Goal: Task Accomplishment & Management: Manage account settings

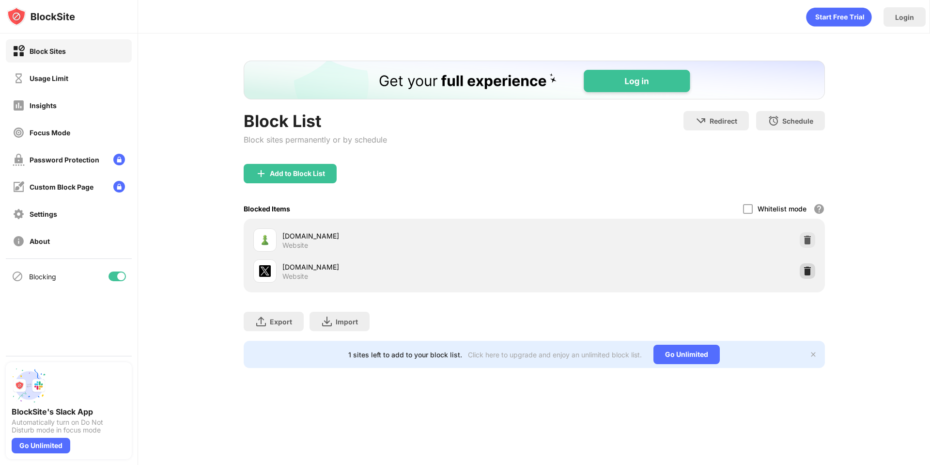
click at [814, 271] on div at bounding box center [807, 270] width 15 height 15
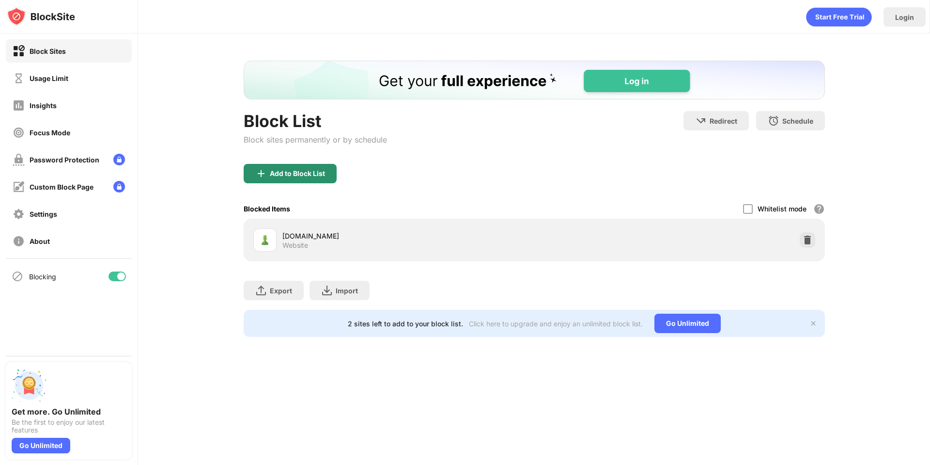
click at [281, 173] on div "Add to Block List" at bounding box center [297, 174] width 55 height 8
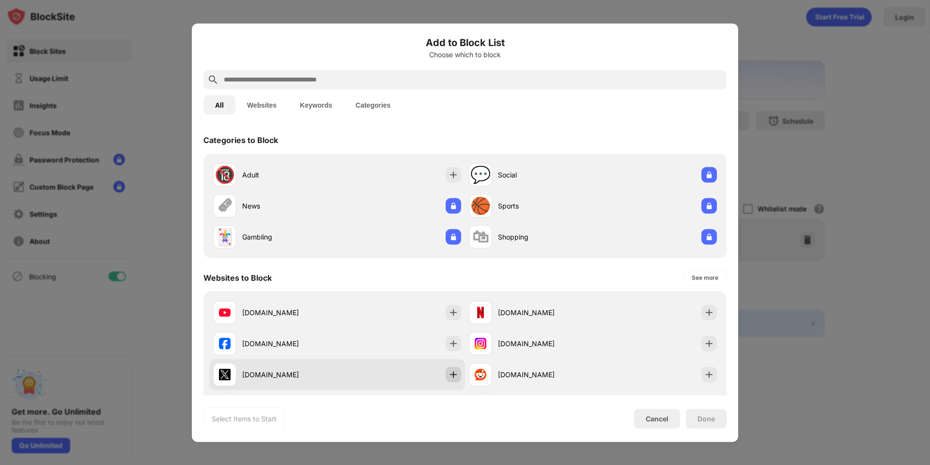
click at [452, 377] on img at bounding box center [454, 374] width 10 height 10
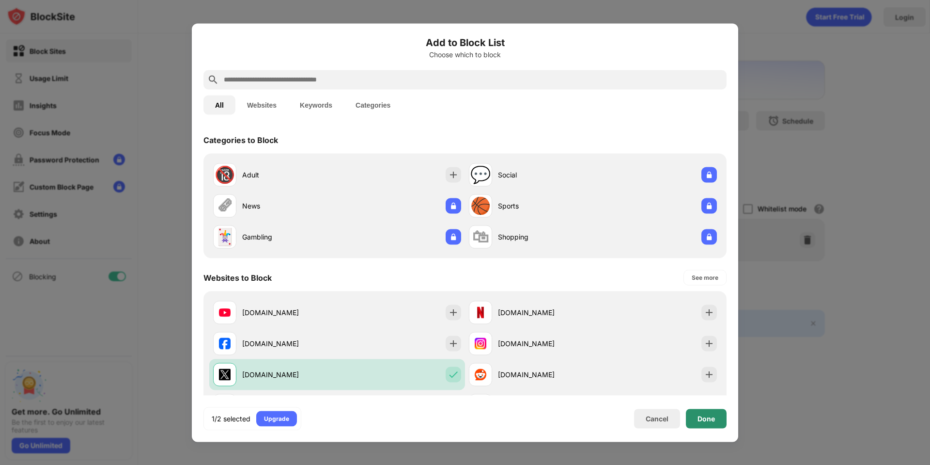
click at [707, 417] on div "Done" at bounding box center [705, 418] width 17 height 8
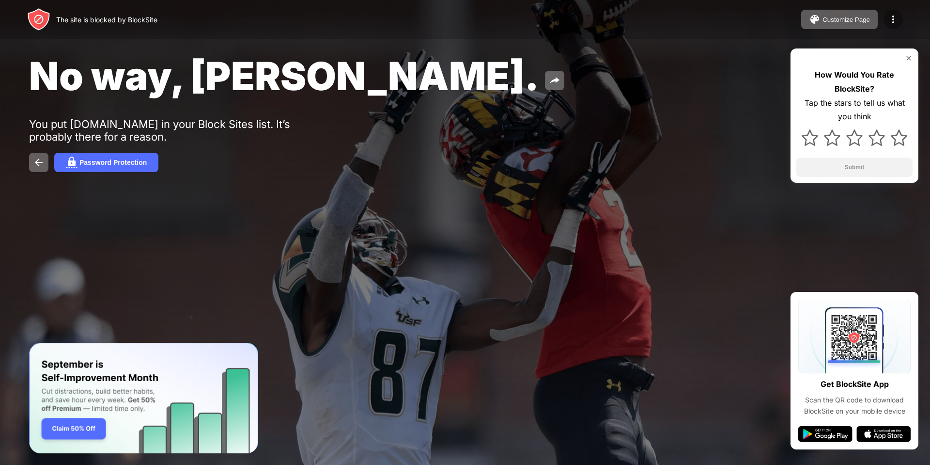
click at [885, 17] on div at bounding box center [892, 19] width 19 height 19
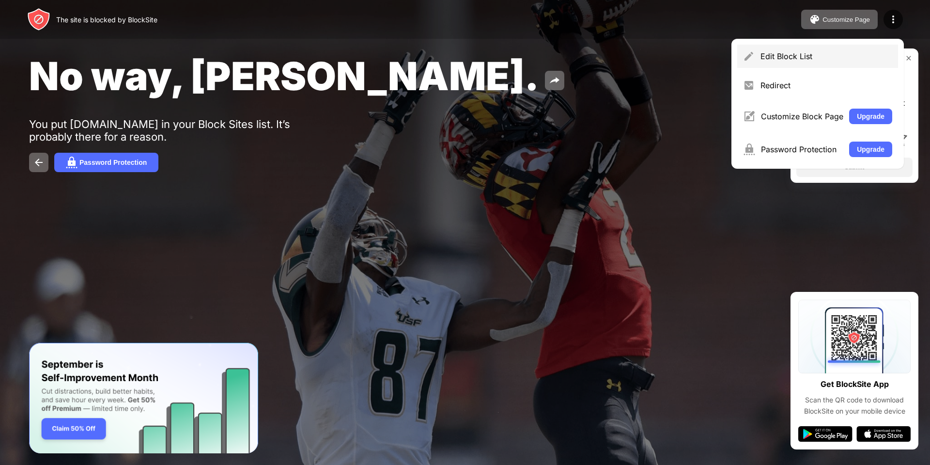
click at [793, 54] on div "Edit Block List" at bounding box center [826, 56] width 132 height 10
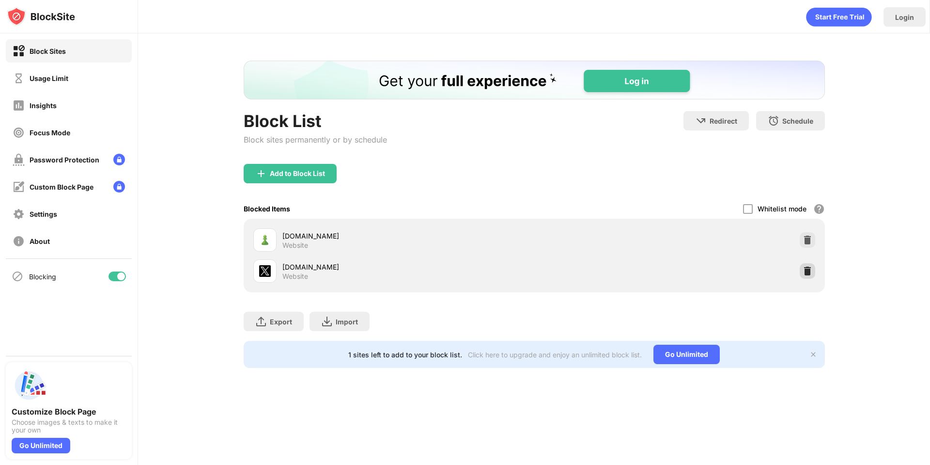
drag, startPoint x: 808, startPoint y: 276, endPoint x: 815, endPoint y: 225, distance: 50.8
click at [808, 277] on div at bounding box center [807, 270] width 15 height 15
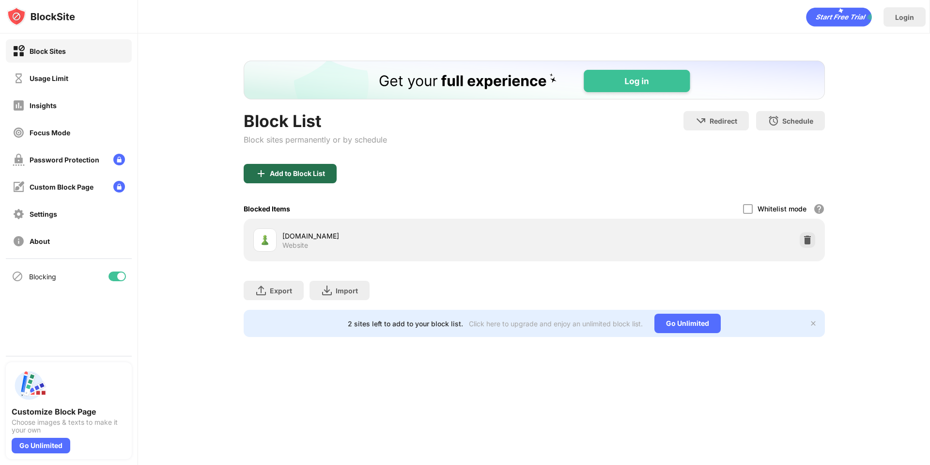
click at [313, 167] on div "Add to Block List" at bounding box center [290, 173] width 93 height 19
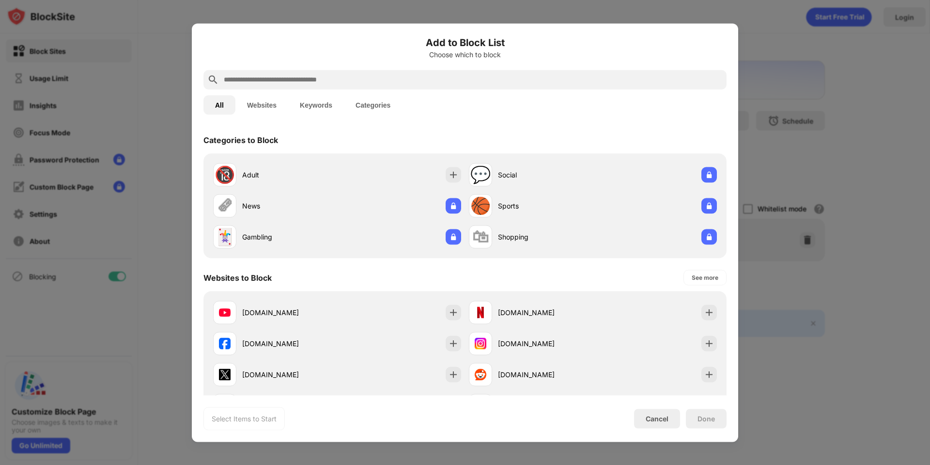
click at [454, 373] on img at bounding box center [454, 374] width 10 height 10
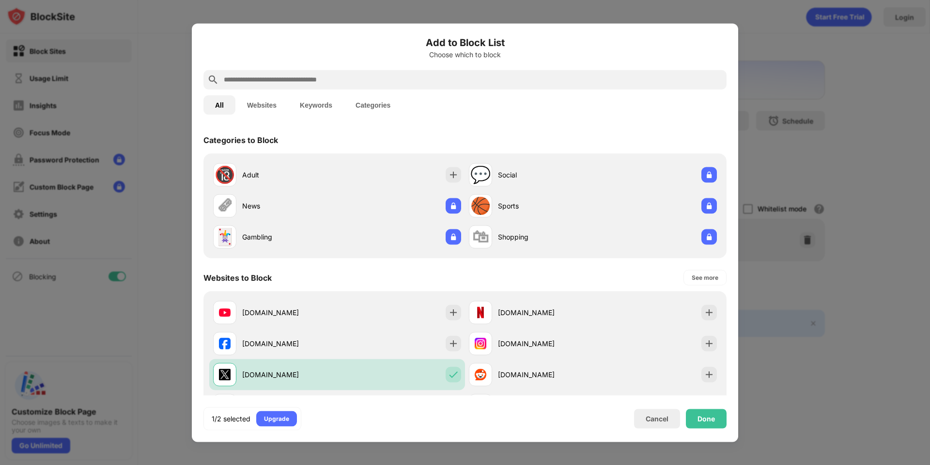
click at [697, 416] on div "Done" at bounding box center [706, 417] width 41 height 19
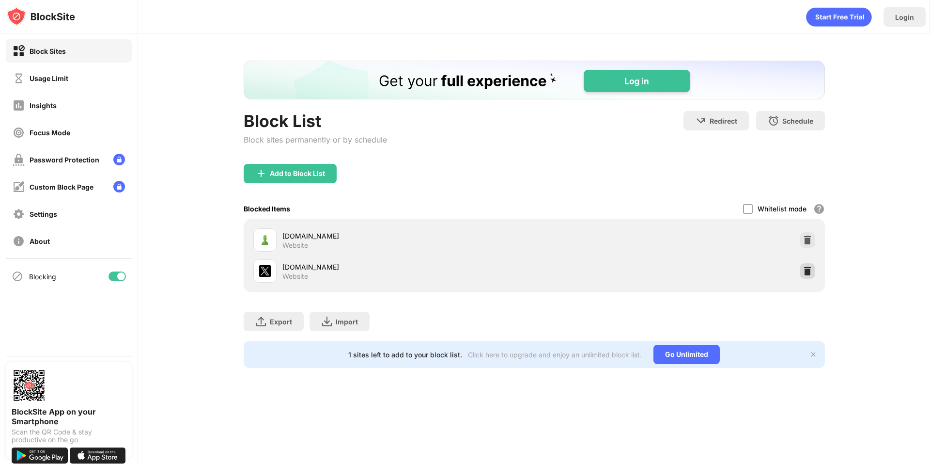
click at [807, 272] on img at bounding box center [808, 271] width 10 height 10
